Goal: Information Seeking & Learning: Compare options

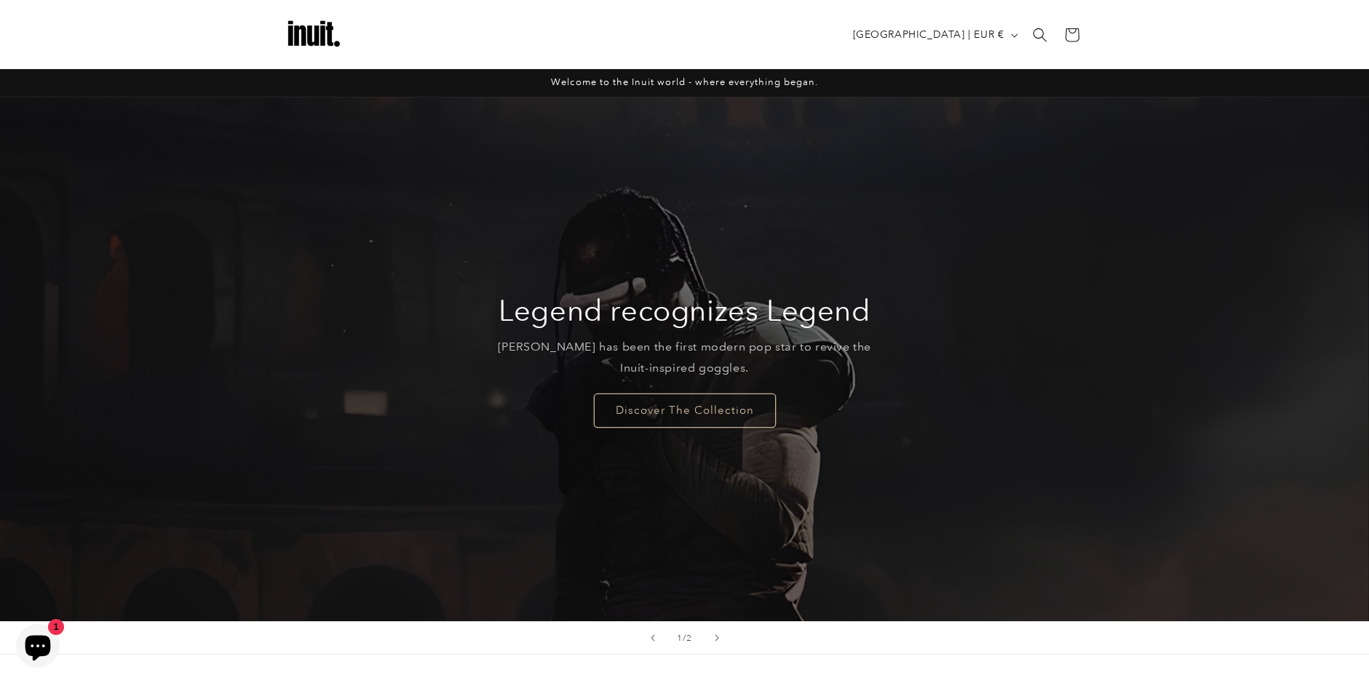
scroll to position [15, 0]
click at [661, 393] on link "Discover The Collection" at bounding box center [685, 410] width 182 height 34
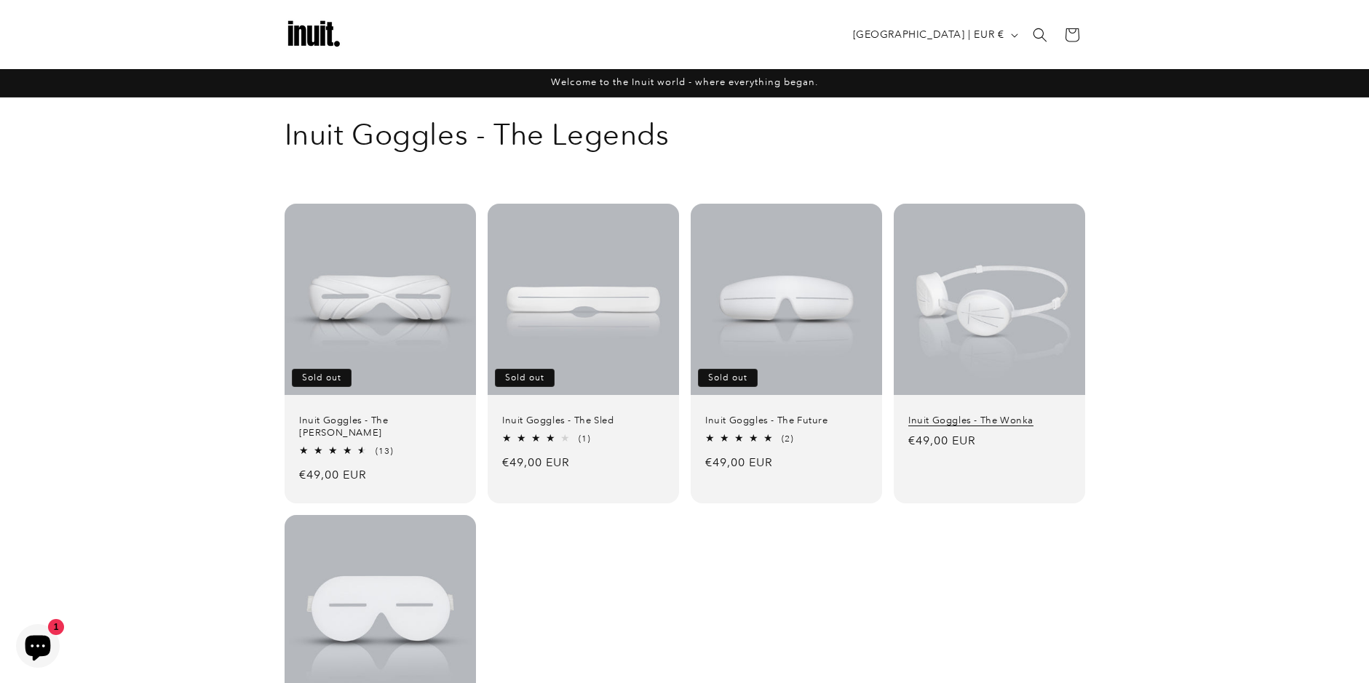
click at [978, 415] on link "Inuit Goggles - The Wonka" at bounding box center [989, 421] width 162 height 12
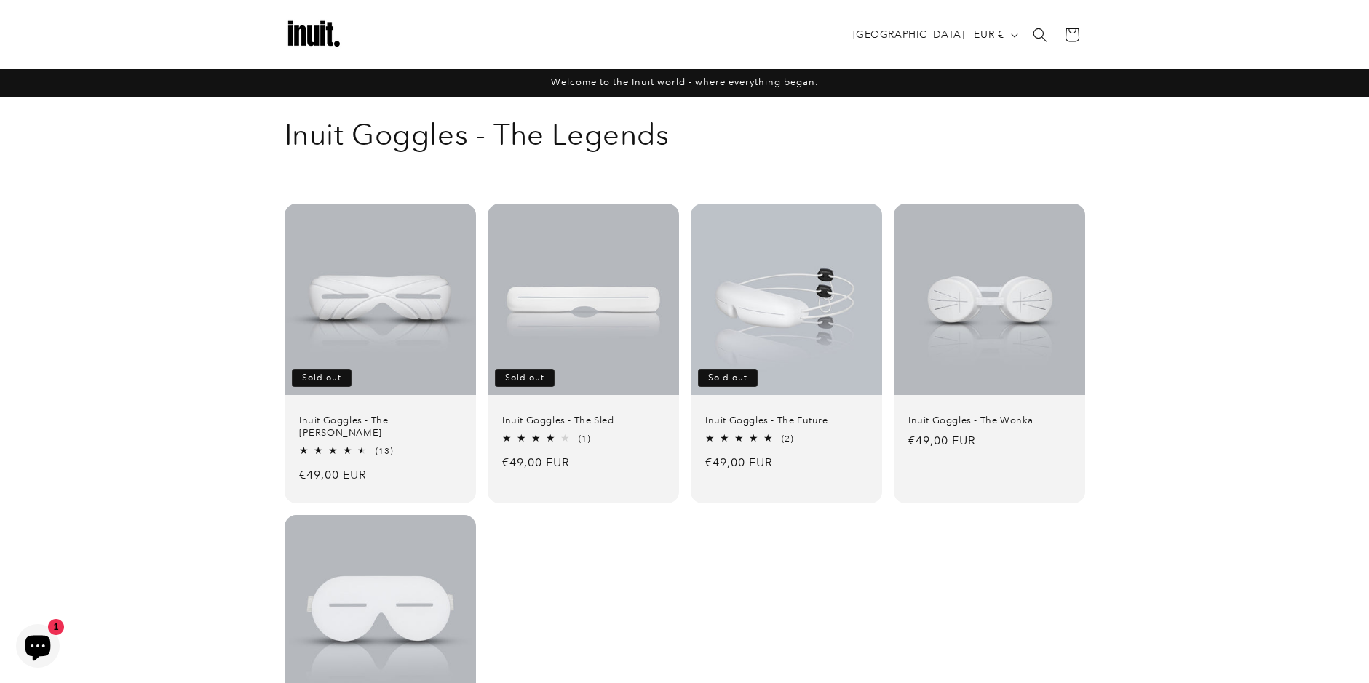
click at [782, 415] on link "Inuit Goggles - The Future" at bounding box center [786, 421] width 162 height 12
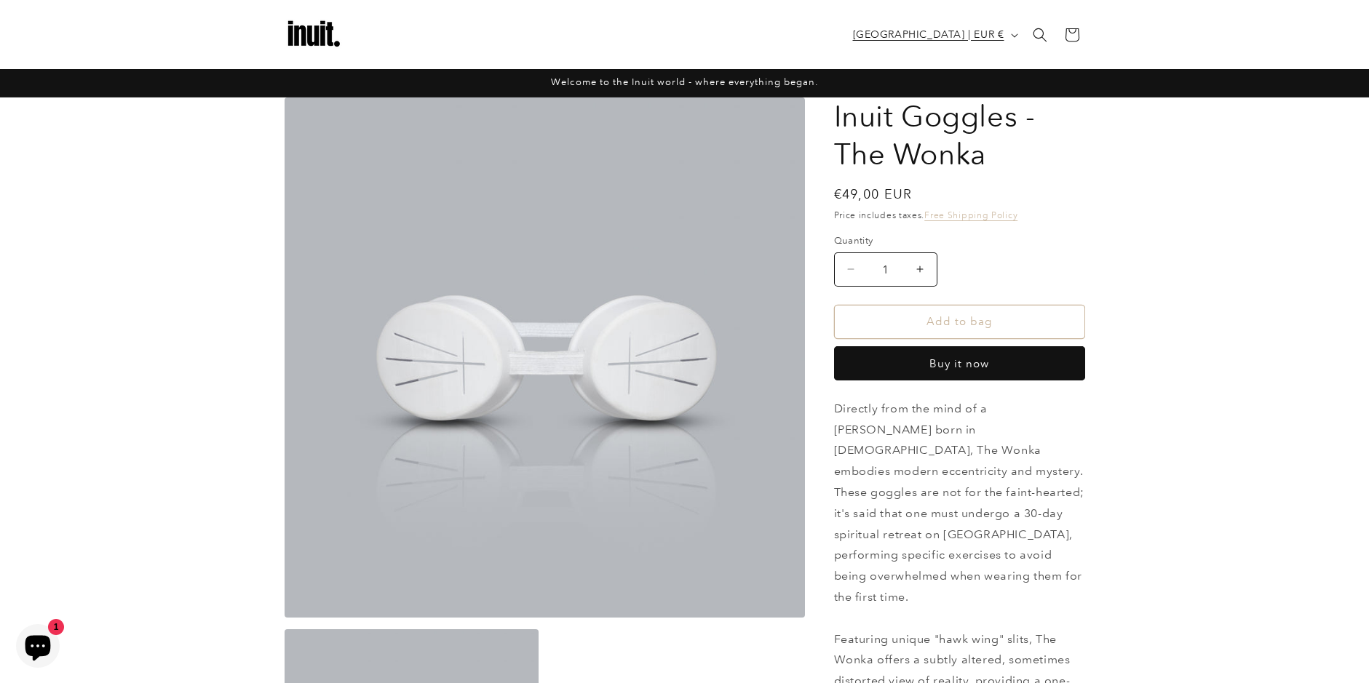
click at [1000, 39] on span "[GEOGRAPHIC_DATA] | EUR €" at bounding box center [928, 34] width 151 height 15
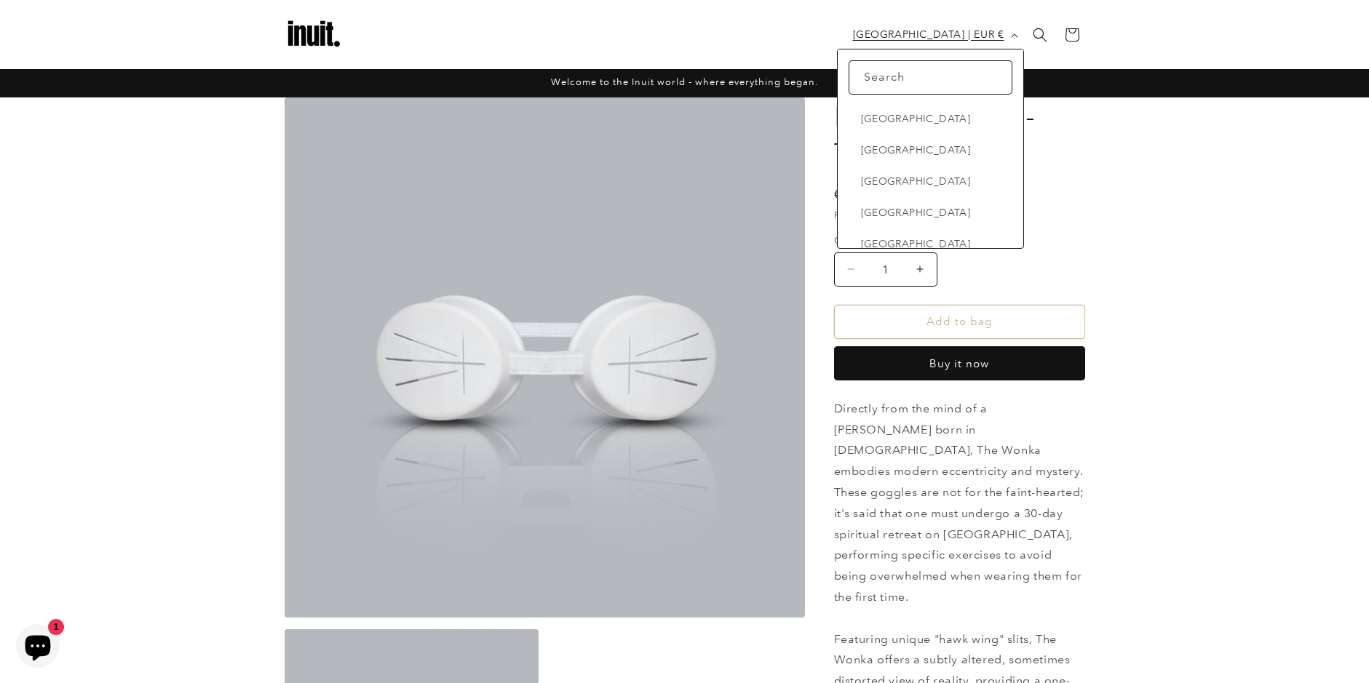
click at [936, 34] on span "[GEOGRAPHIC_DATA] | EUR €" at bounding box center [928, 34] width 151 height 15
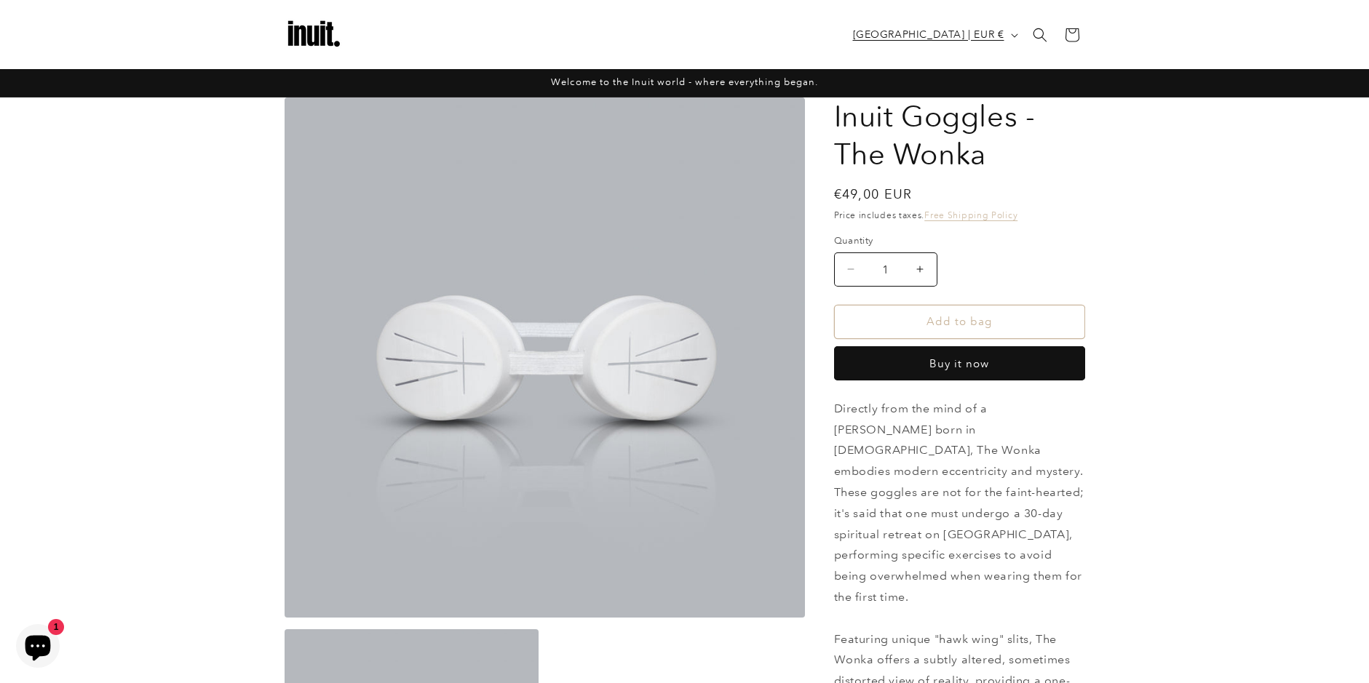
click at [999, 32] on span "[GEOGRAPHIC_DATA] | EUR €" at bounding box center [928, 34] width 151 height 15
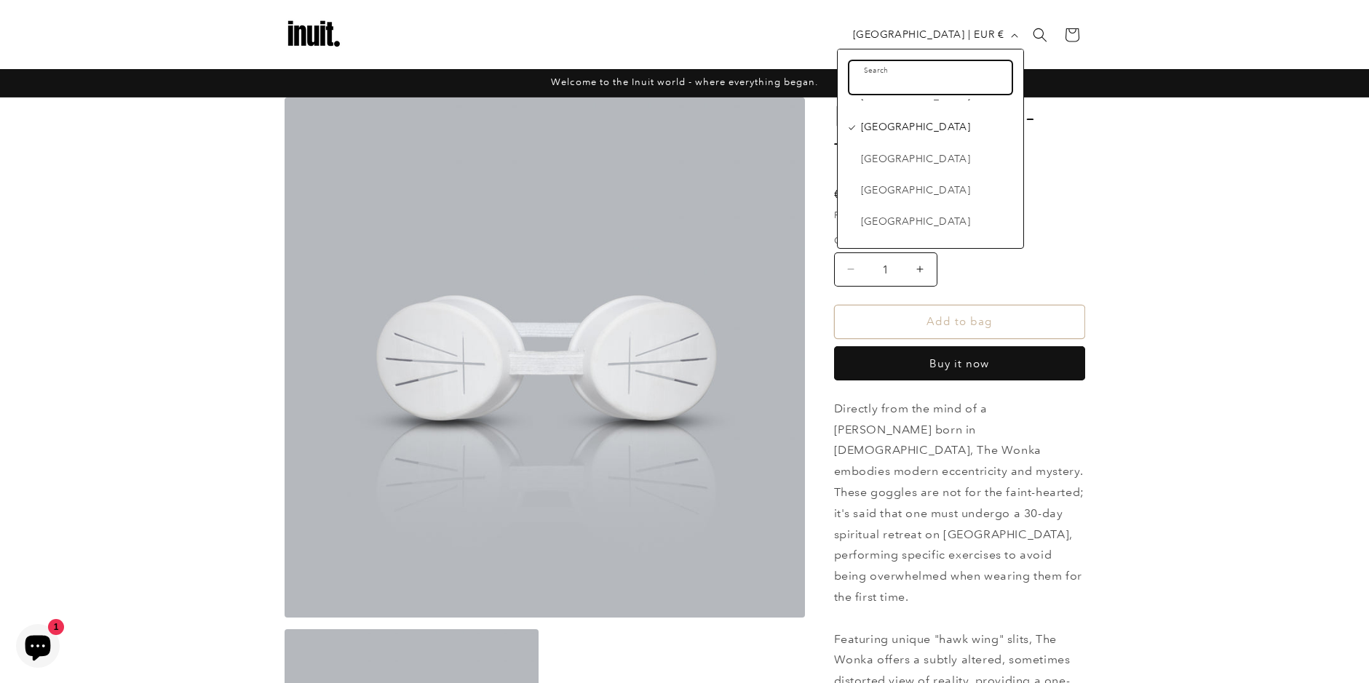
scroll to position [7071, 0]
click at [912, 181] on span "[GEOGRAPHIC_DATA]" at bounding box center [935, 190] width 148 height 18
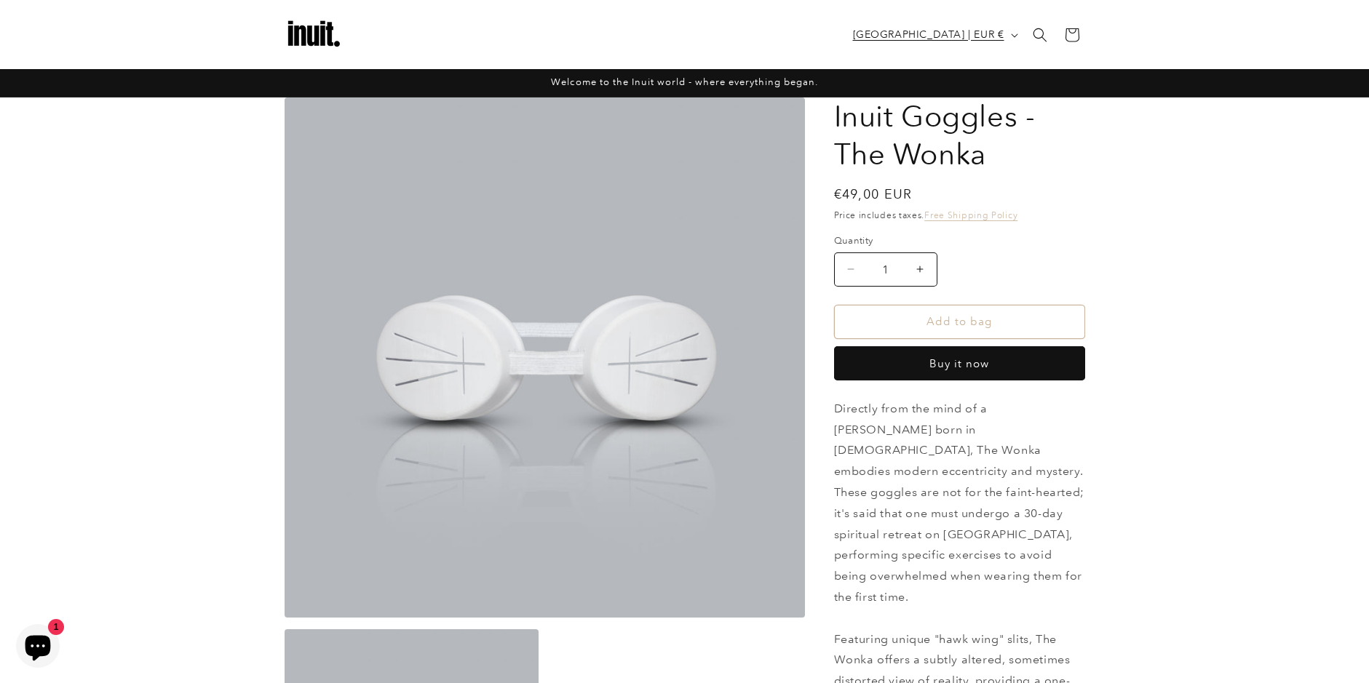
click at [998, 36] on span "[GEOGRAPHIC_DATA] | EUR €" at bounding box center [928, 34] width 151 height 15
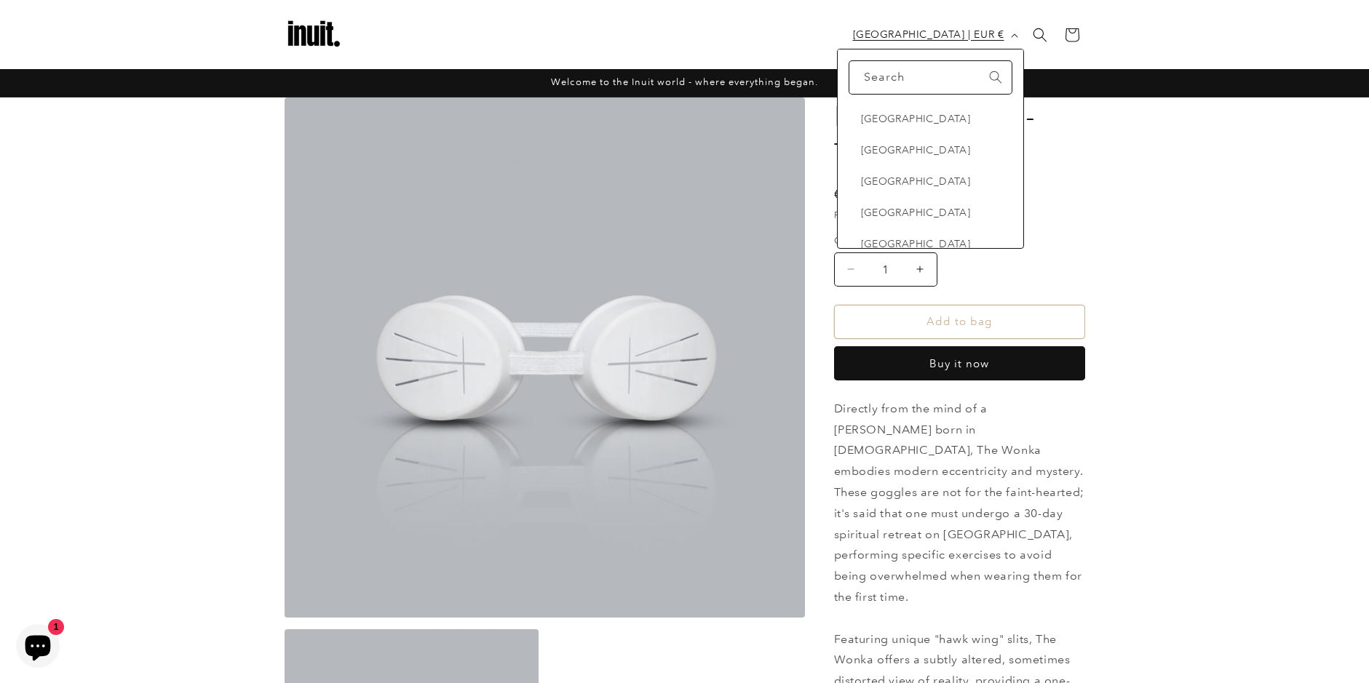
click at [998, 36] on span "[GEOGRAPHIC_DATA] | EUR €" at bounding box center [928, 34] width 151 height 15
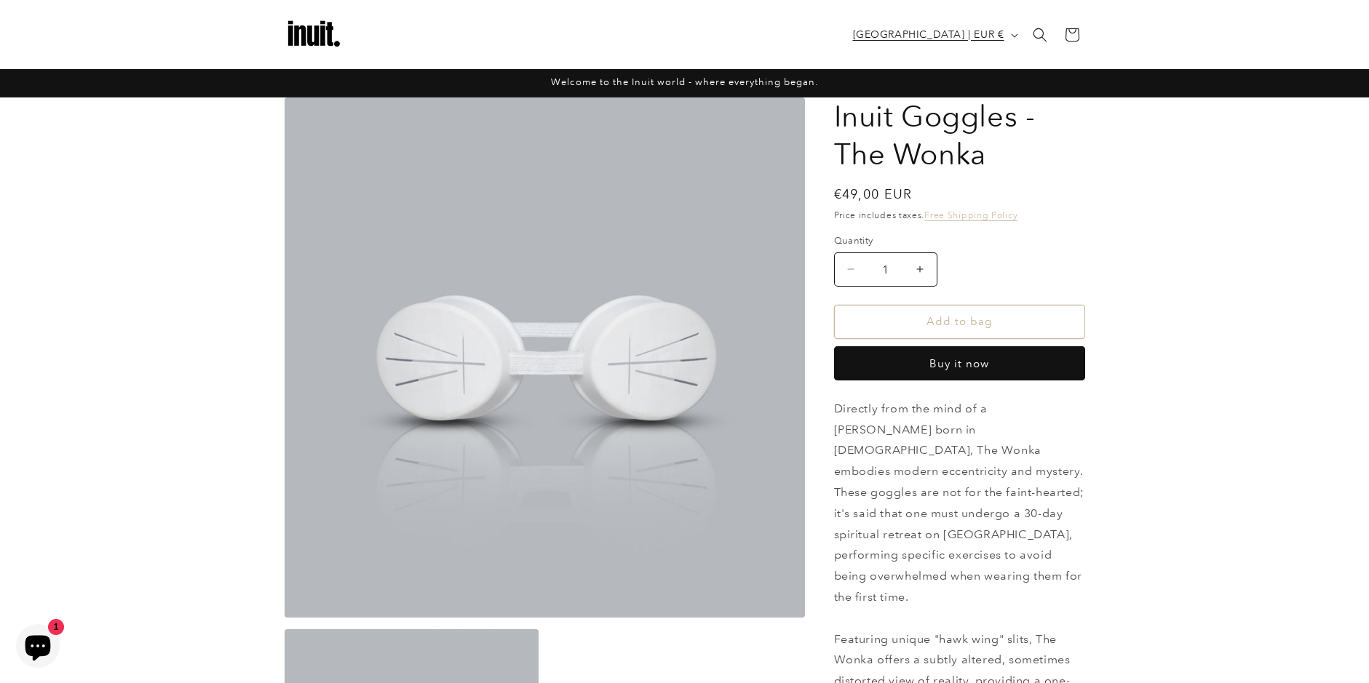
click at [998, 36] on span "[GEOGRAPHIC_DATA] | EUR €" at bounding box center [928, 34] width 151 height 15
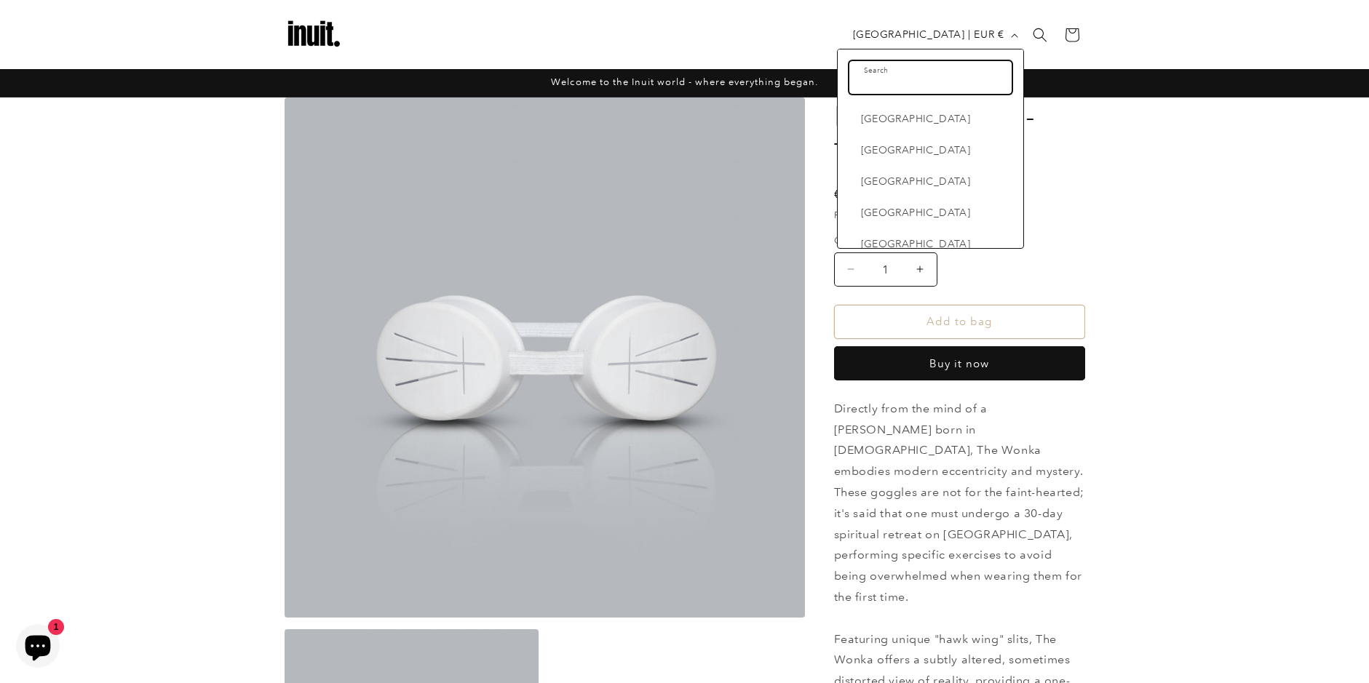
scroll to position [7346, 0]
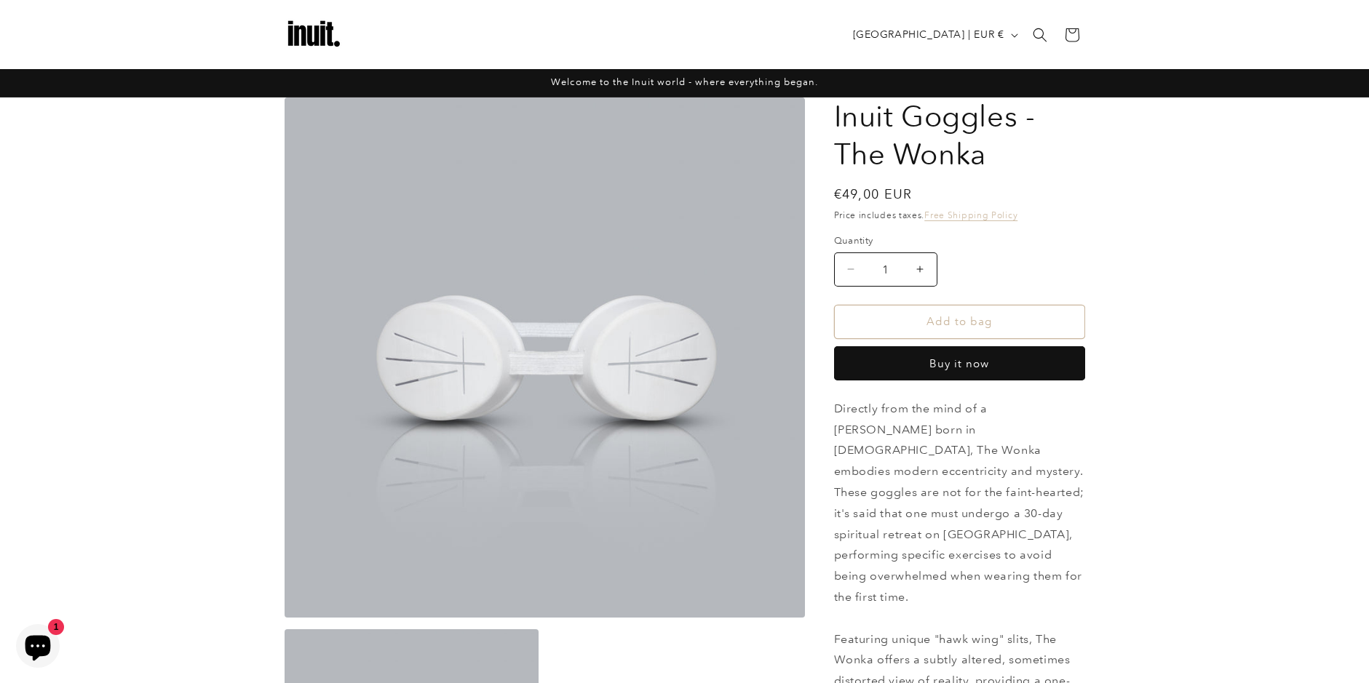
click at [1065, 147] on h1 "Inuit Goggles - The Wonka" at bounding box center [959, 135] width 251 height 76
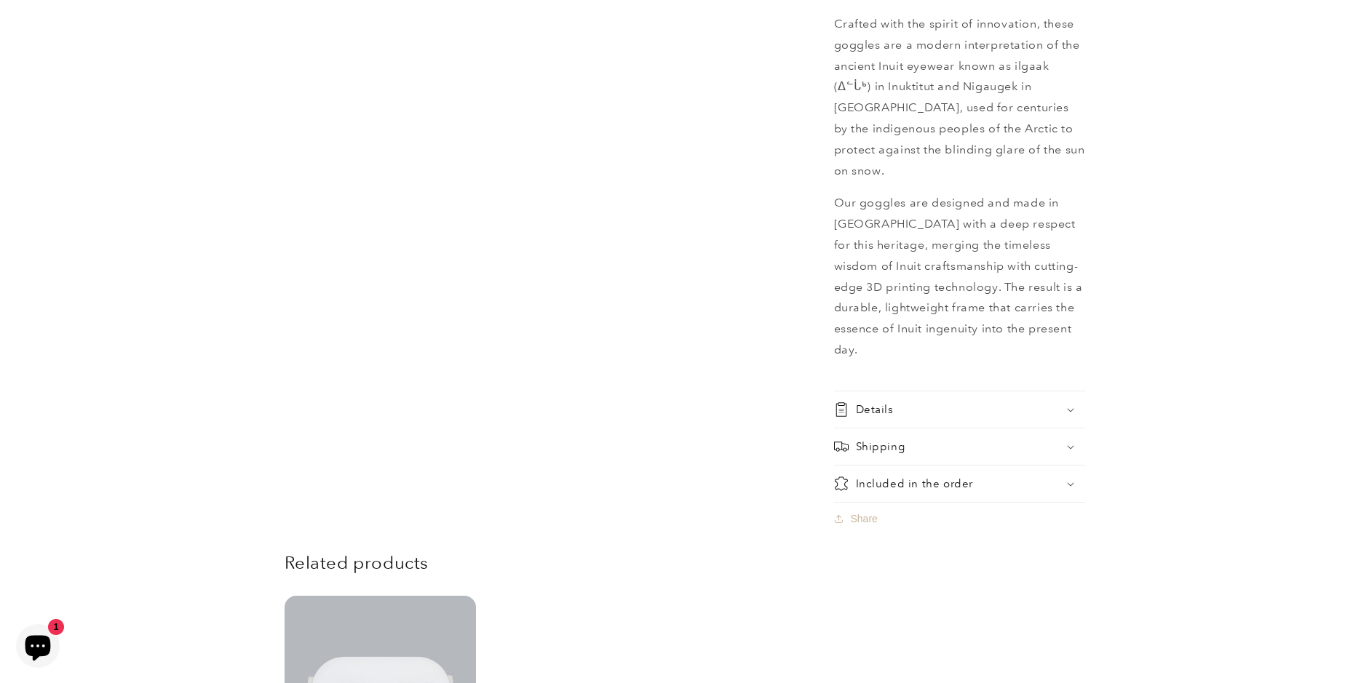
scroll to position [1382, 0]
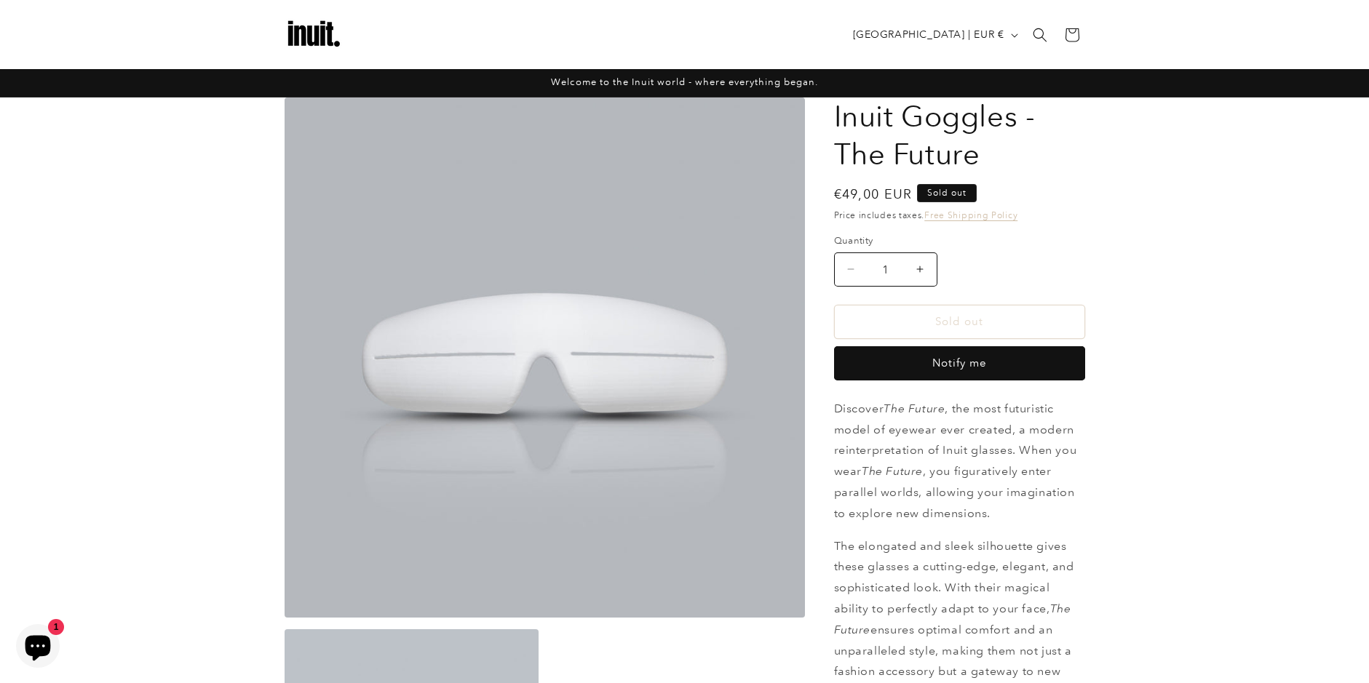
click at [287, 39] on img at bounding box center [313, 35] width 58 height 58
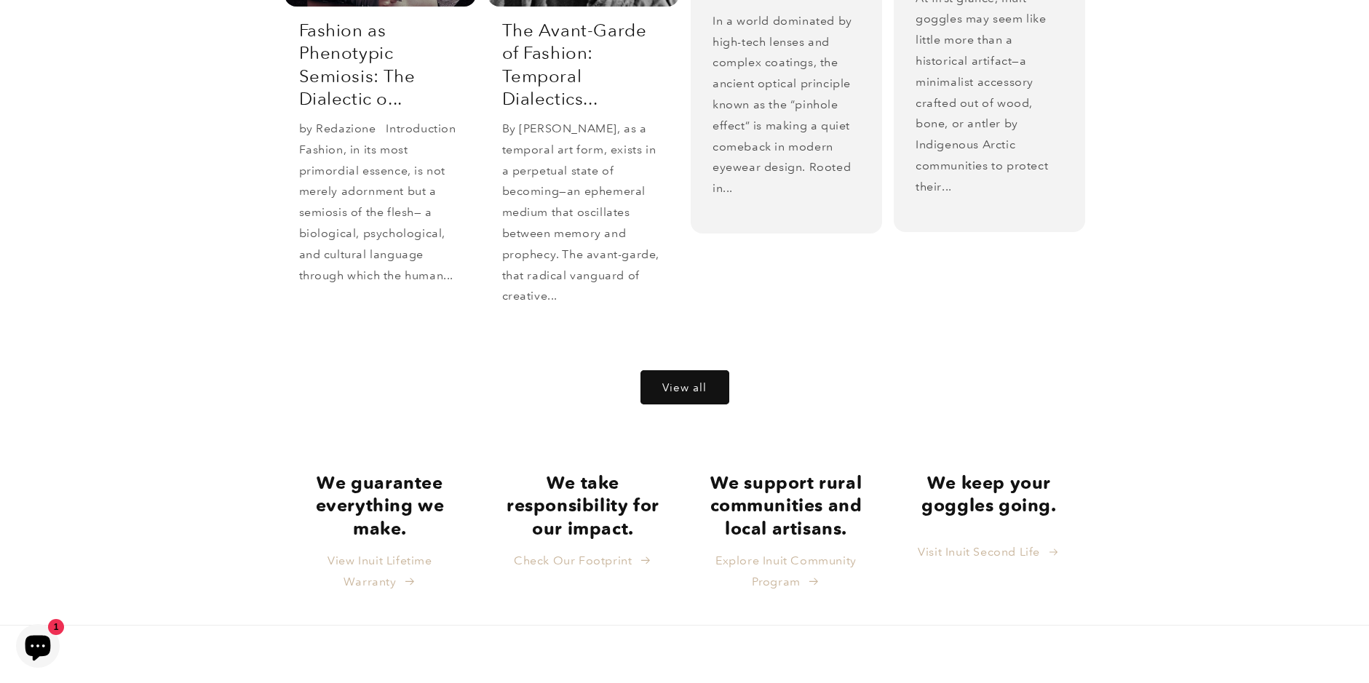
scroll to position [3206, 0]
